Goal: Check status

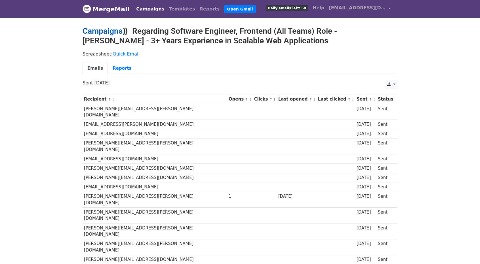
click at [94, 34] on link "Campaigns" at bounding box center [102, 30] width 40 height 9
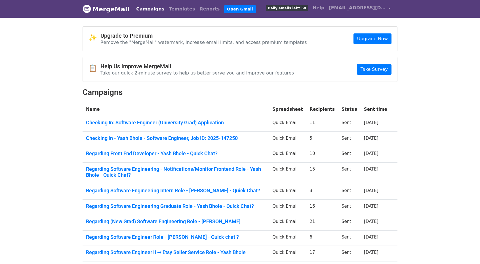
click at [126, 126] on td "Checking In: Software Engineer (University Grad) Application" at bounding box center [175, 124] width 186 height 16
click at [129, 123] on link "Checking In: Software Engineer (University Grad) Application" at bounding box center [175, 123] width 179 height 6
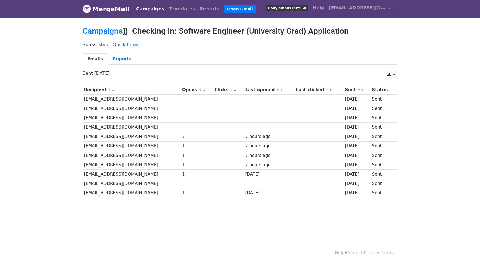
scroll to position [1, 0]
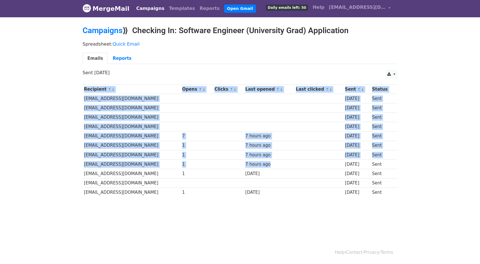
drag, startPoint x: 81, startPoint y: 131, endPoint x: 264, endPoint y: 158, distance: 185.1
click at [264, 158] on div "Recipient ↑ ↓ Opens ↑ ↓ Clicks ↑ ↓ Last opened ↑ ↓ Last clicked ↑ ↓ Sent ↑ ↓ St…" at bounding box center [239, 142] width 323 height 120
click at [70, 155] on body "MergeMail Campaigns Templates Reports Open Gmail Daily emails left: 50 Help ybh…" at bounding box center [240, 111] width 480 height 225
